Goal: Navigation & Orientation: Find specific page/section

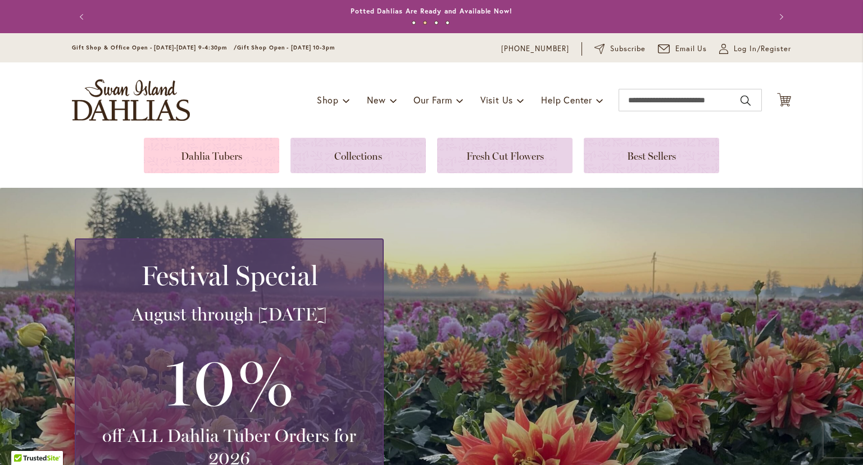
click at [237, 158] on link at bounding box center [211, 155] width 135 height 35
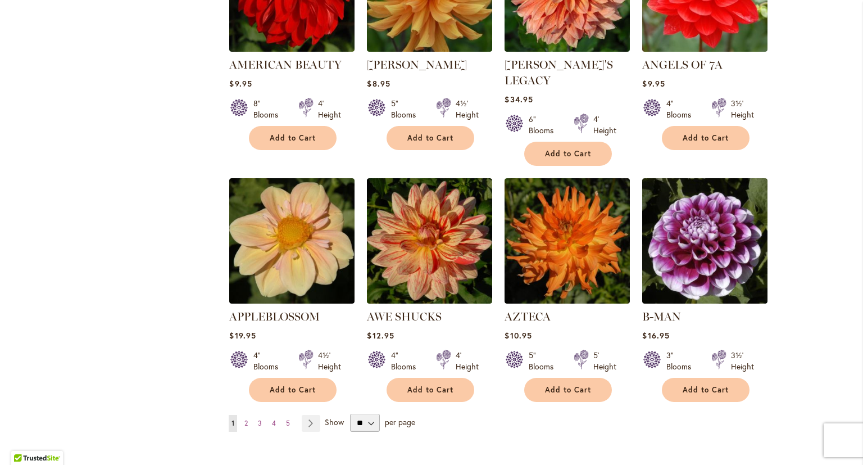
scroll to position [824, 0]
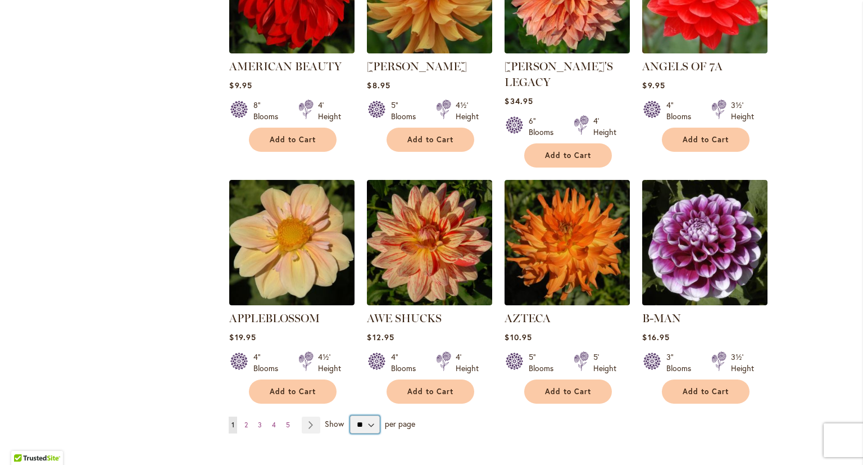
select select "**"
click option "**" at bounding box center [0, 0] width 0 height 0
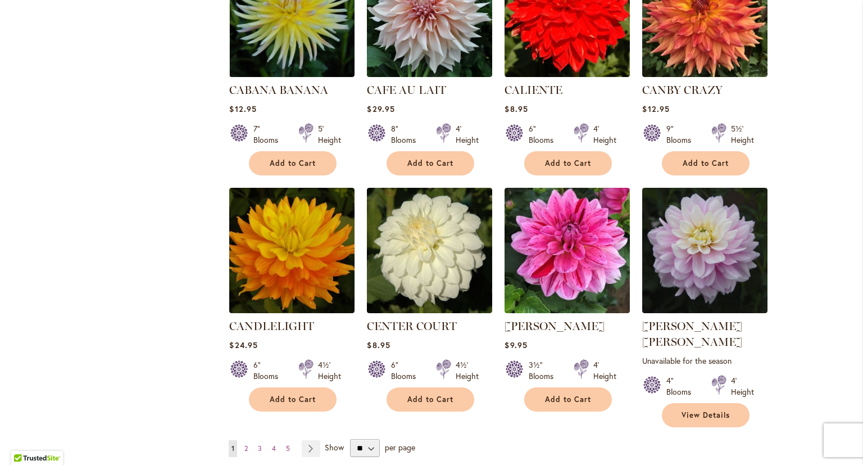
scroll to position [3689, 0]
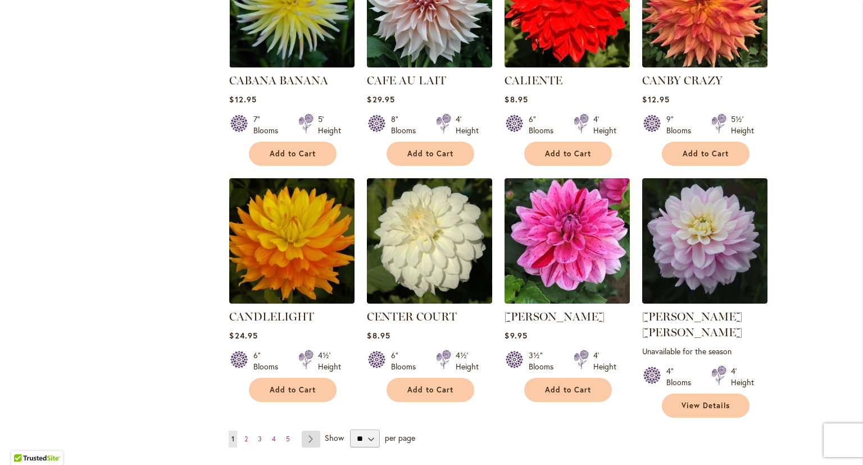
click at [311, 430] on link "Page Next" at bounding box center [311, 438] width 19 height 17
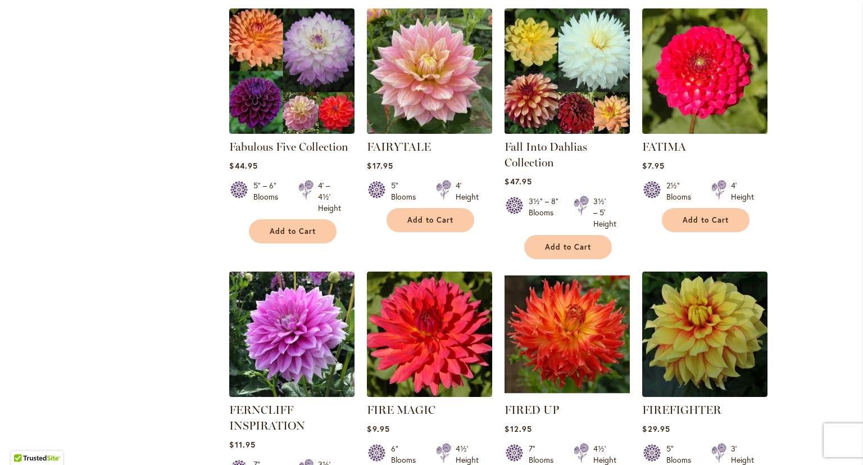
scroll to position [3690, 0]
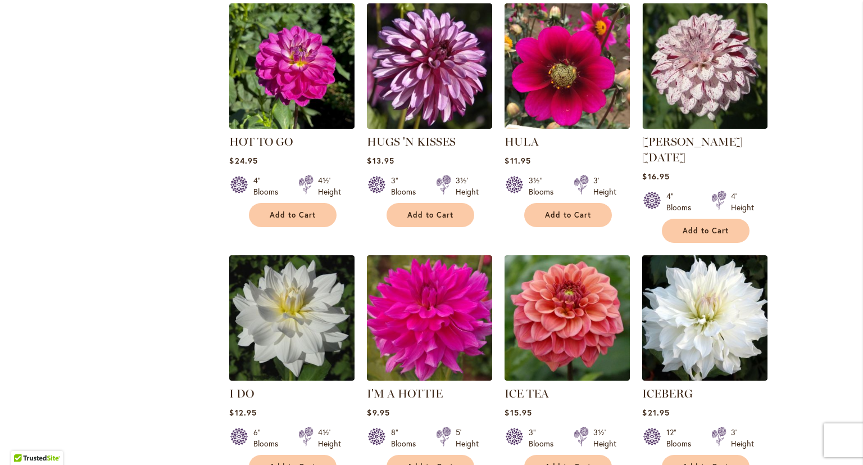
scroll to position [3722, 0]
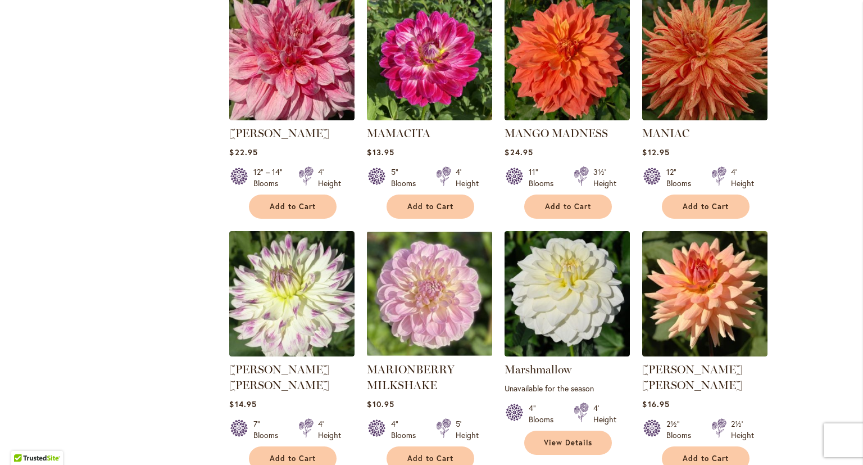
scroll to position [3699, 0]
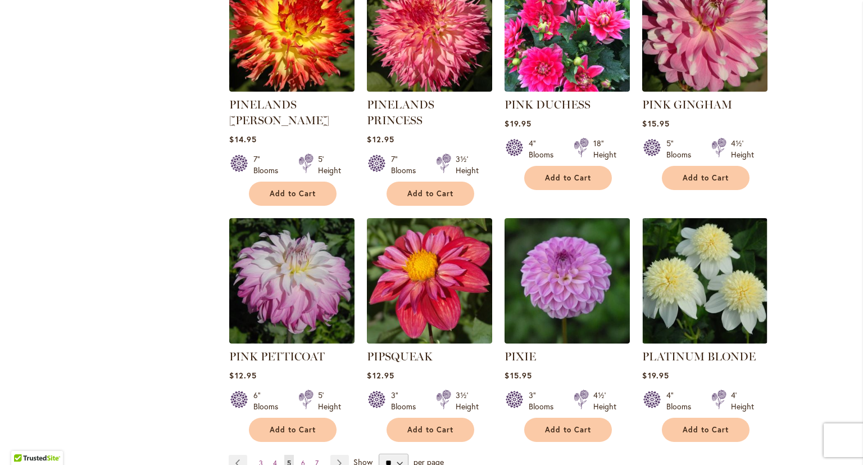
scroll to position [3721, 0]
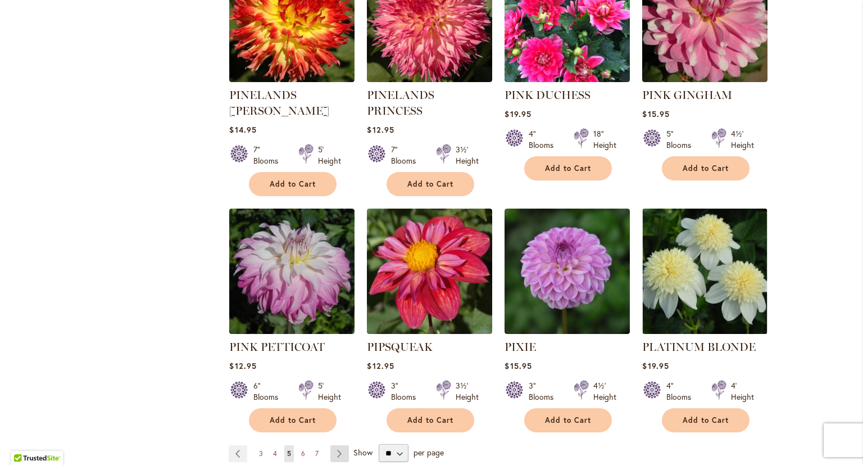
click at [343, 445] on link "Page Next" at bounding box center [339, 453] width 19 height 17
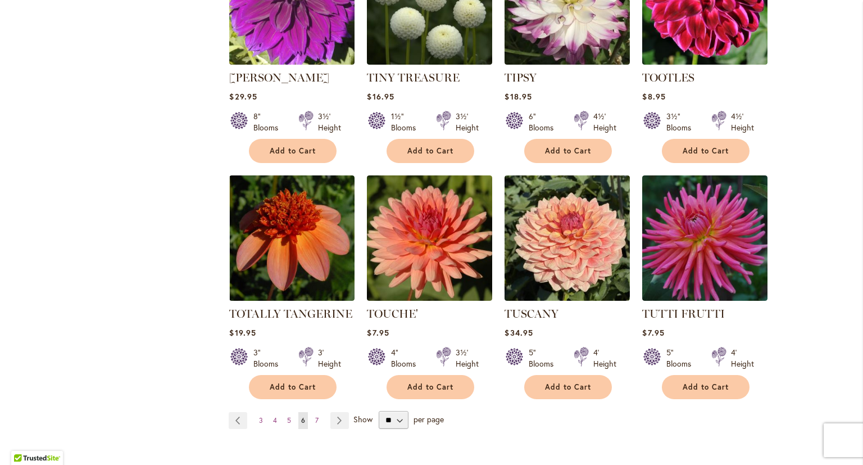
scroll to position [3712, 0]
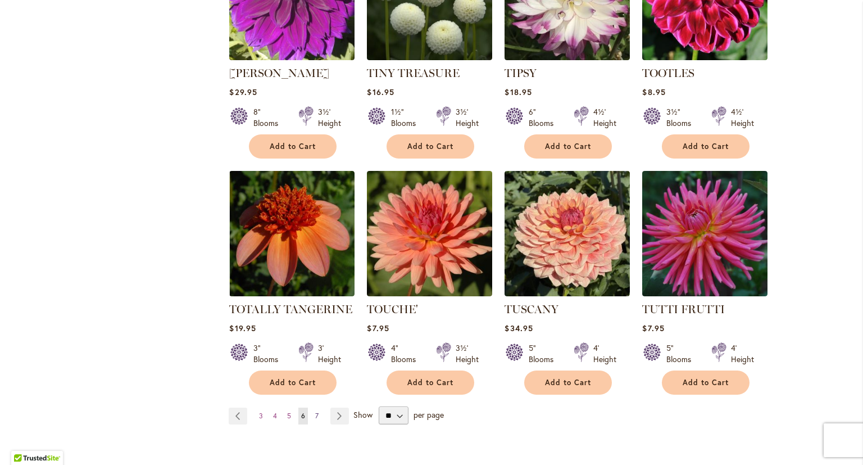
click at [317, 411] on span "7" at bounding box center [316, 415] width 3 height 8
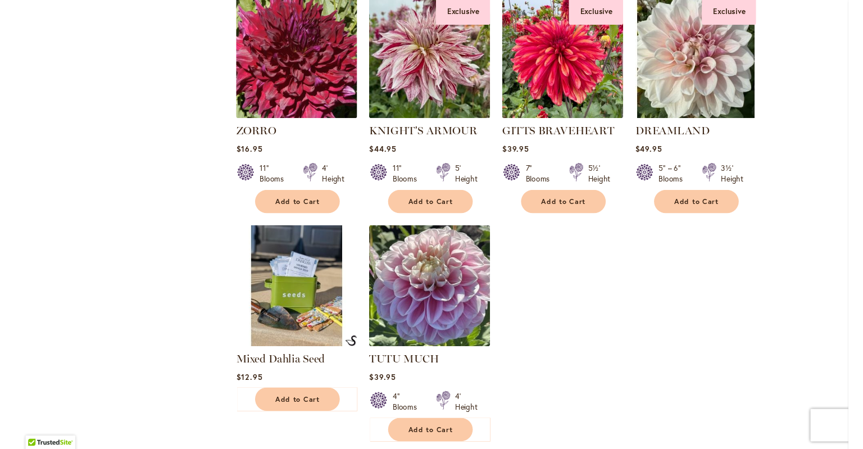
scroll to position [1723, 0]
